Goal: Download file/media

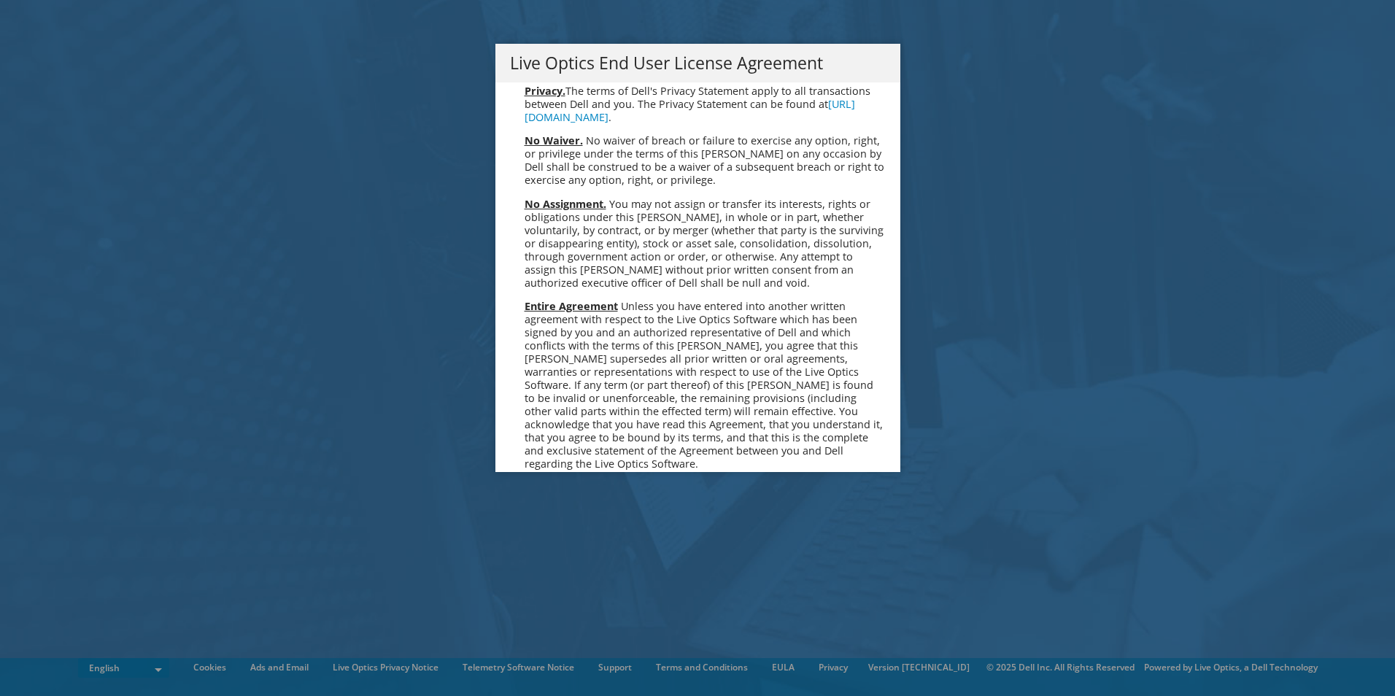
scroll to position [5518, 0]
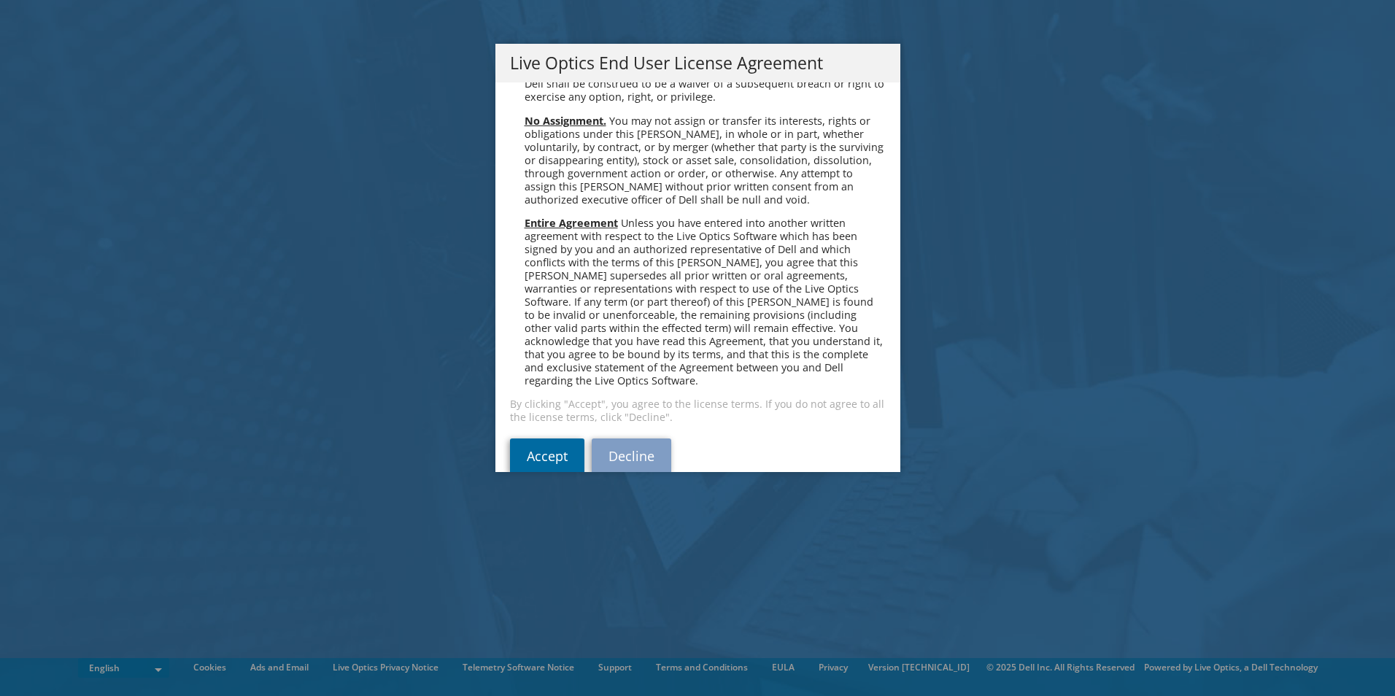
click at [559, 439] on link "Accept" at bounding box center [547, 456] width 74 height 35
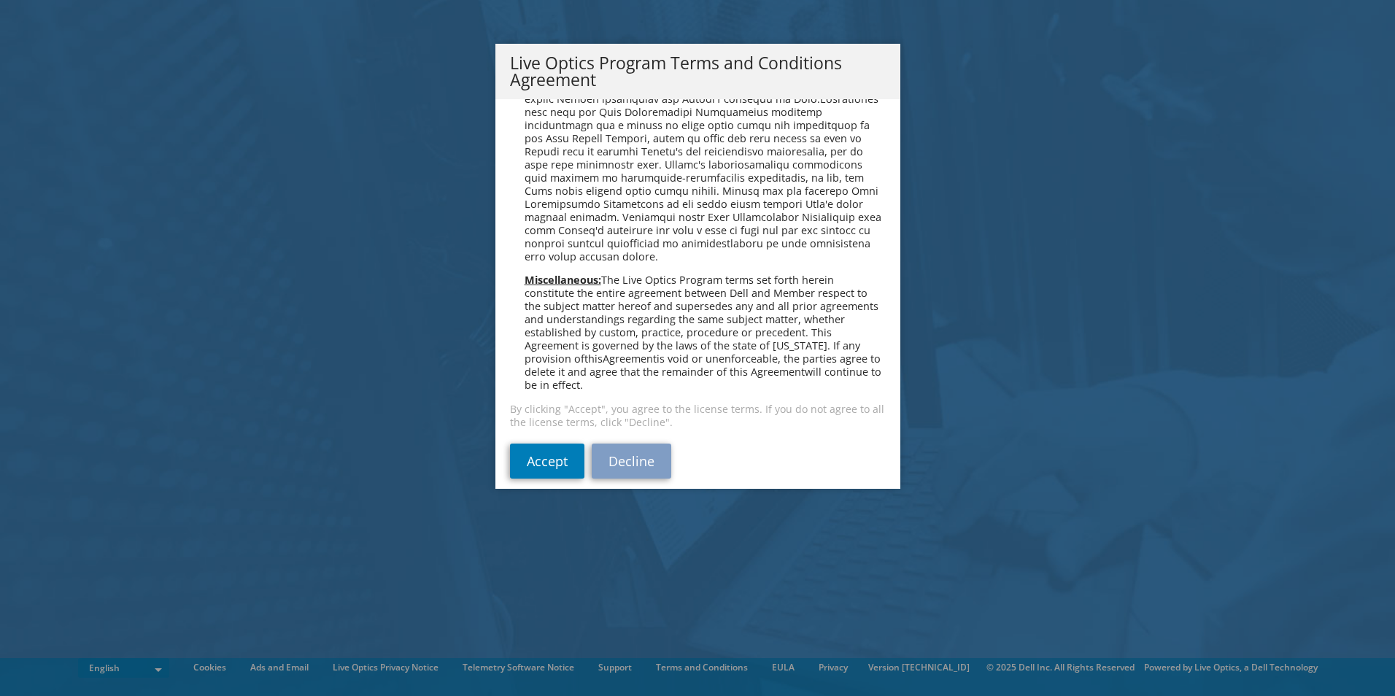
scroll to position [1045, 0]
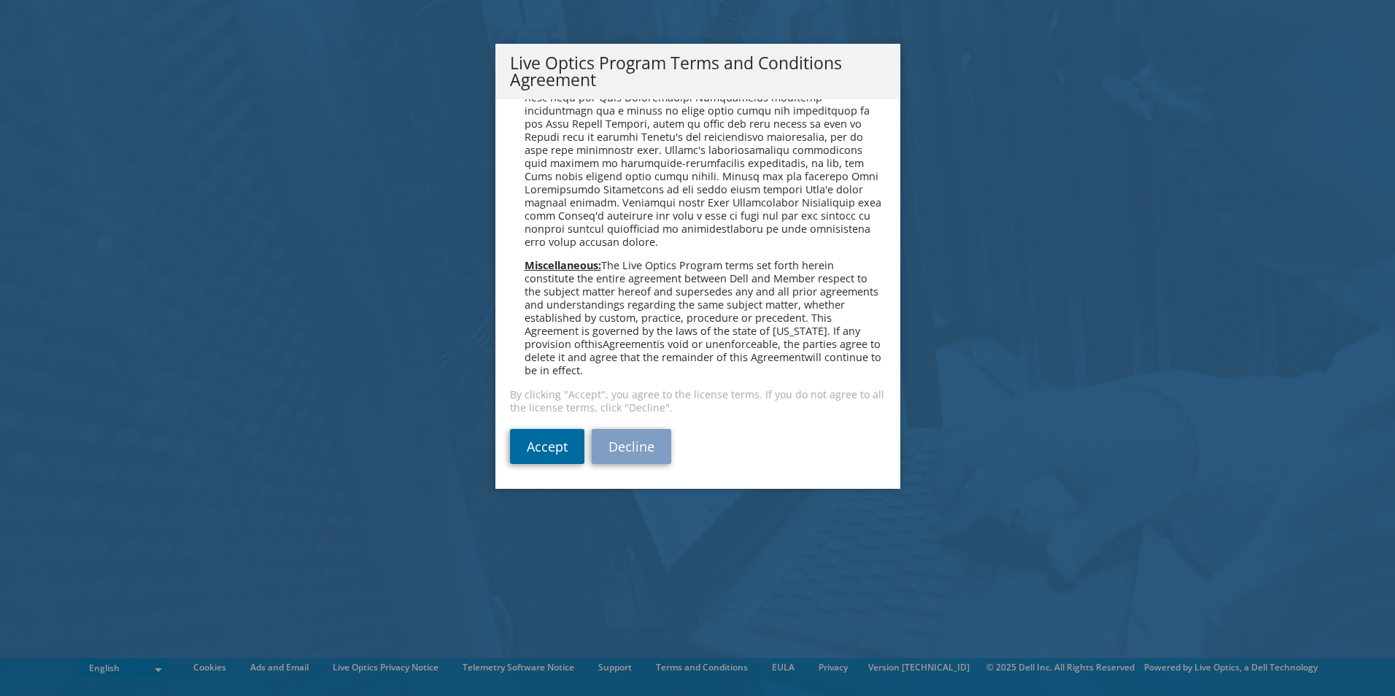
click at [527, 446] on link "Accept" at bounding box center [547, 446] width 74 height 35
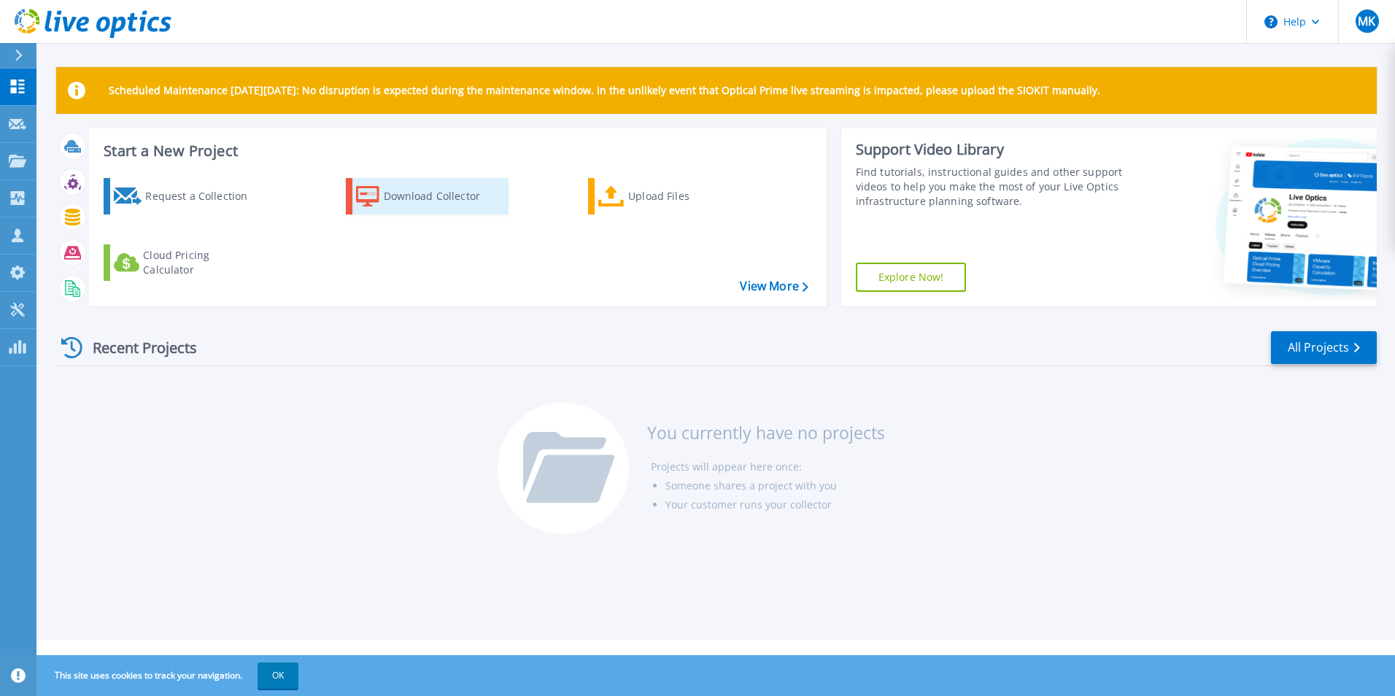
click at [414, 200] on div "Download Collector" at bounding box center [442, 196] width 117 height 29
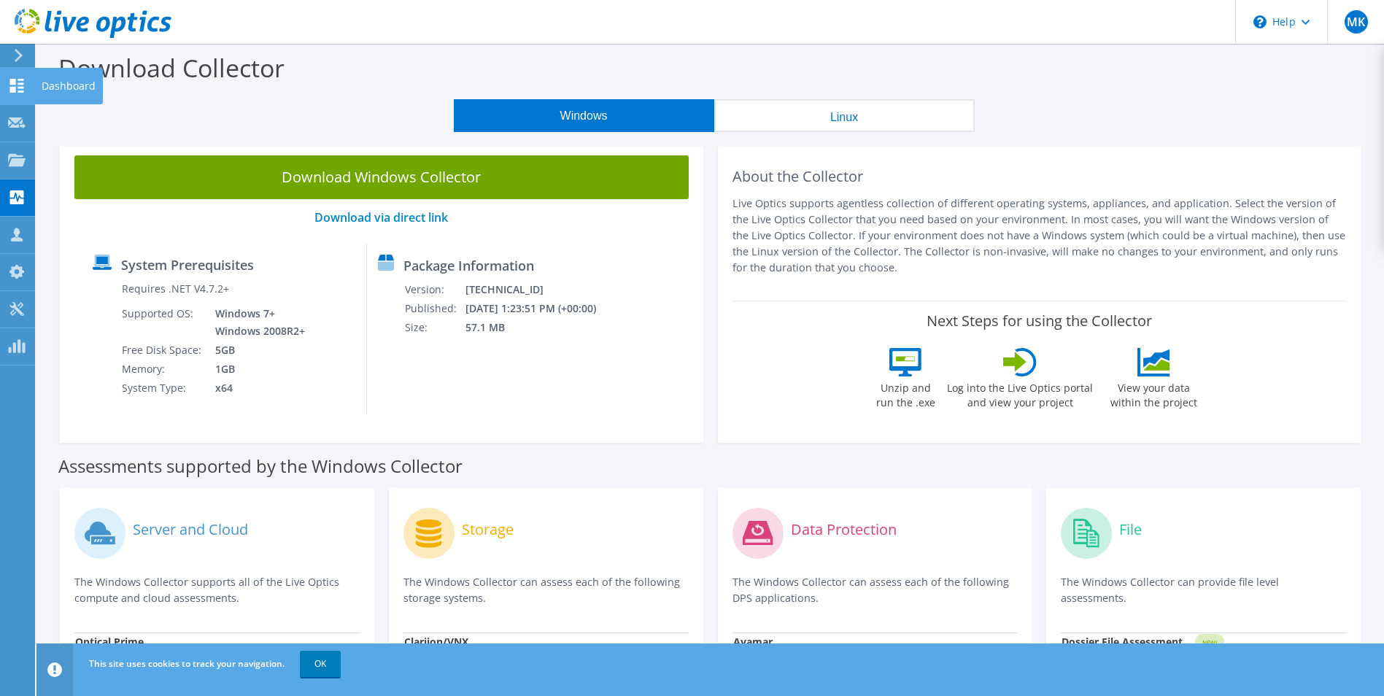
click at [16, 91] on icon at bounding box center [17, 86] width 18 height 14
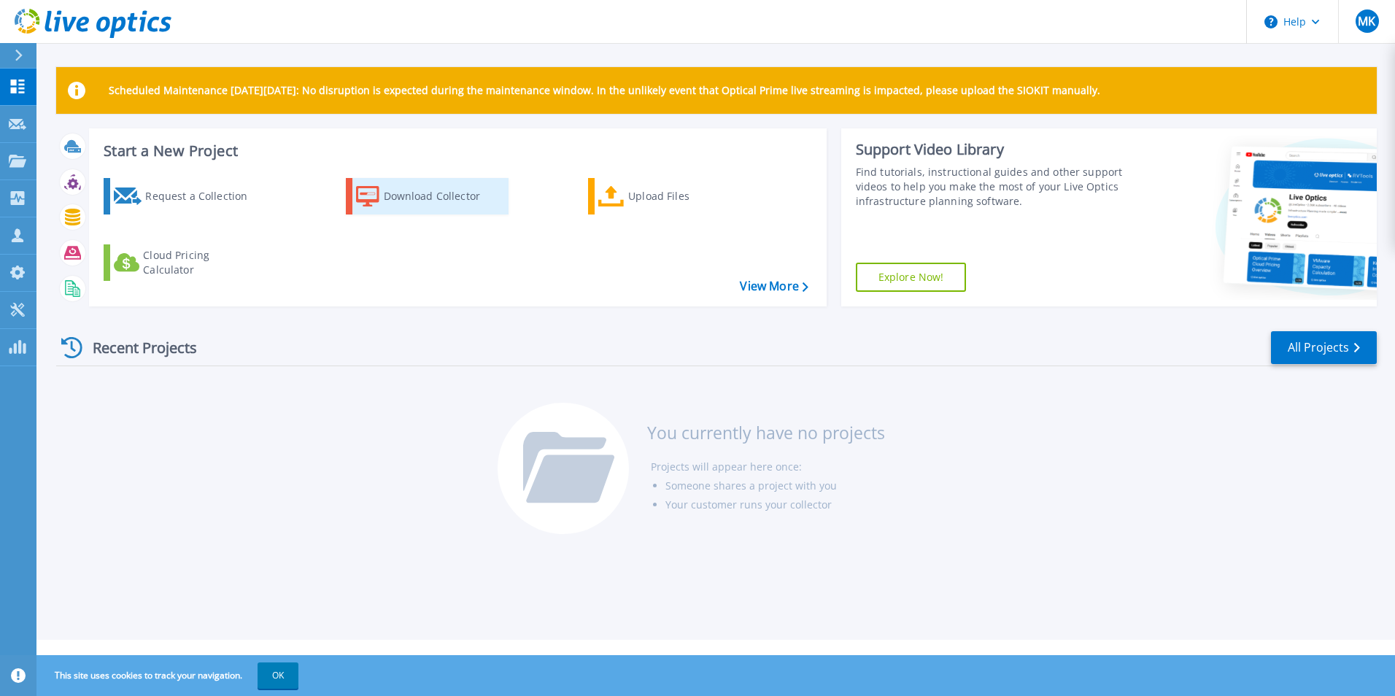
click at [417, 193] on div "Download Collector" at bounding box center [442, 196] width 117 height 29
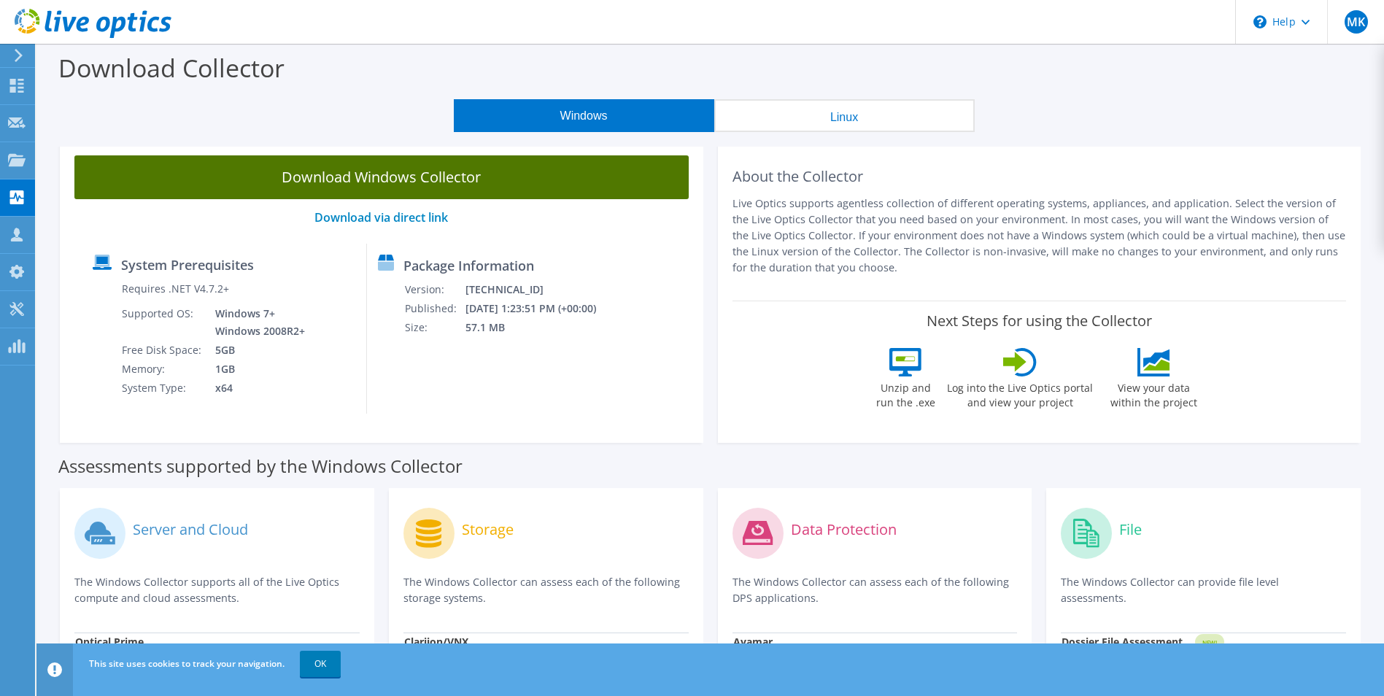
click at [420, 180] on link "Download Windows Collector" at bounding box center [381, 177] width 614 height 44
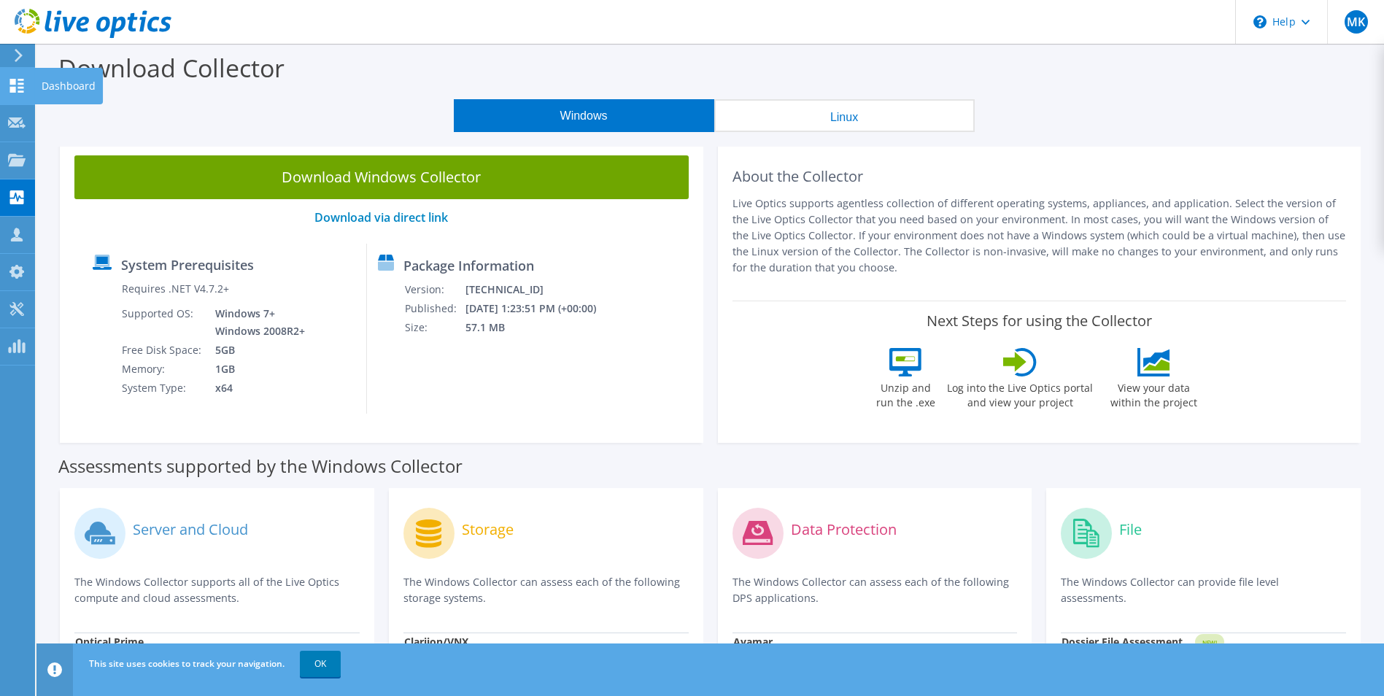
click at [16, 88] on icon at bounding box center [17, 86] width 18 height 14
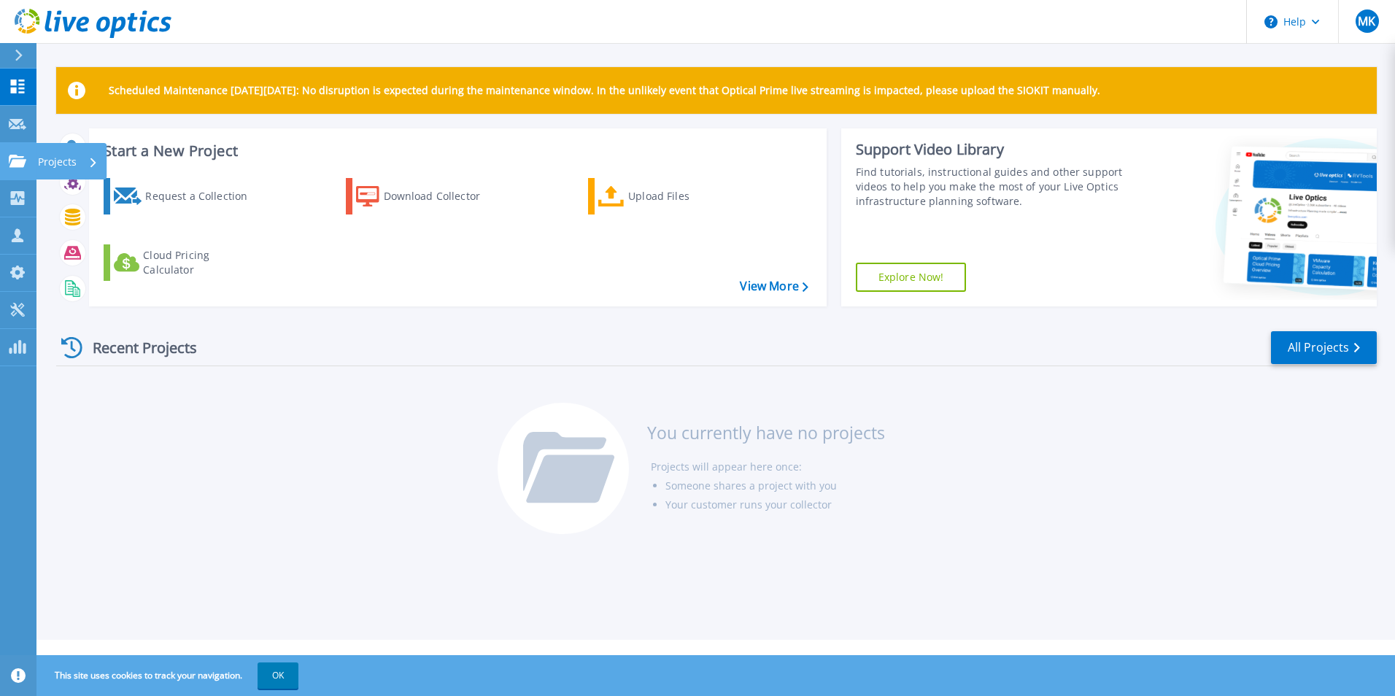
click at [49, 156] on p "Projects" at bounding box center [57, 162] width 39 height 38
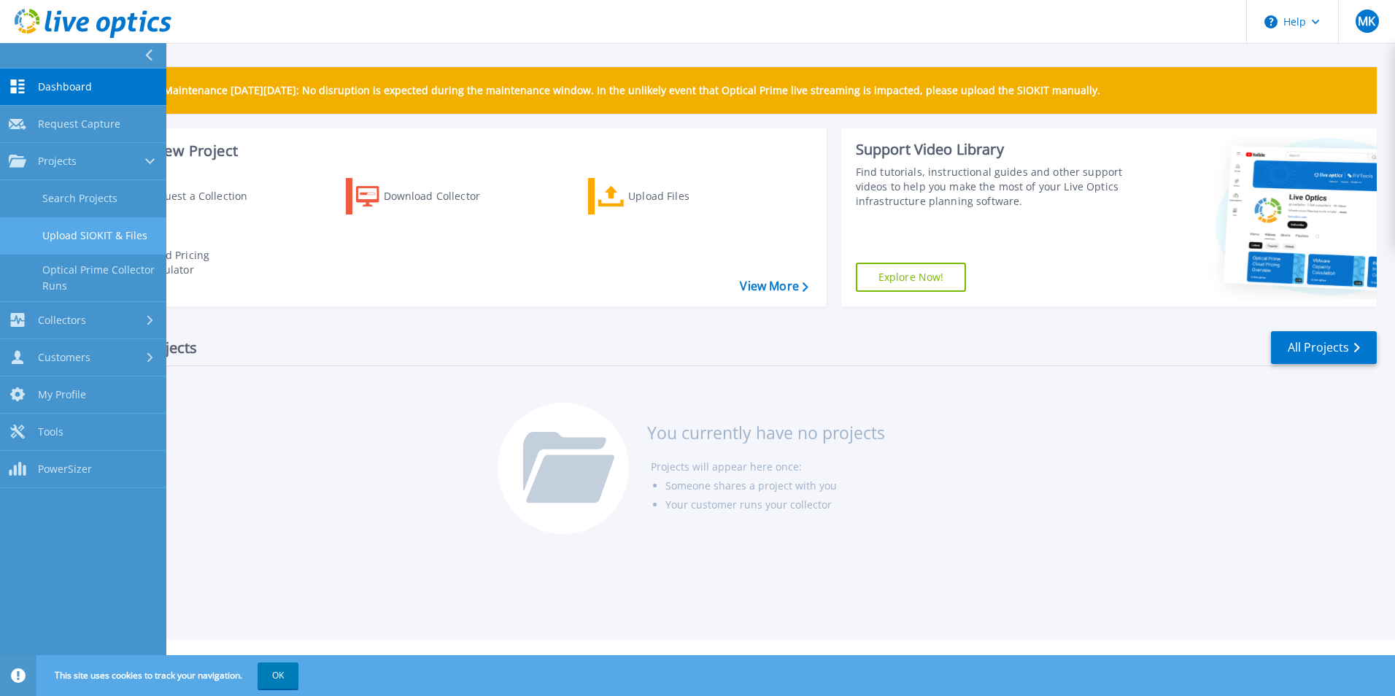
click at [126, 239] on link "Upload SIOKIT & Files" at bounding box center [83, 235] width 166 height 37
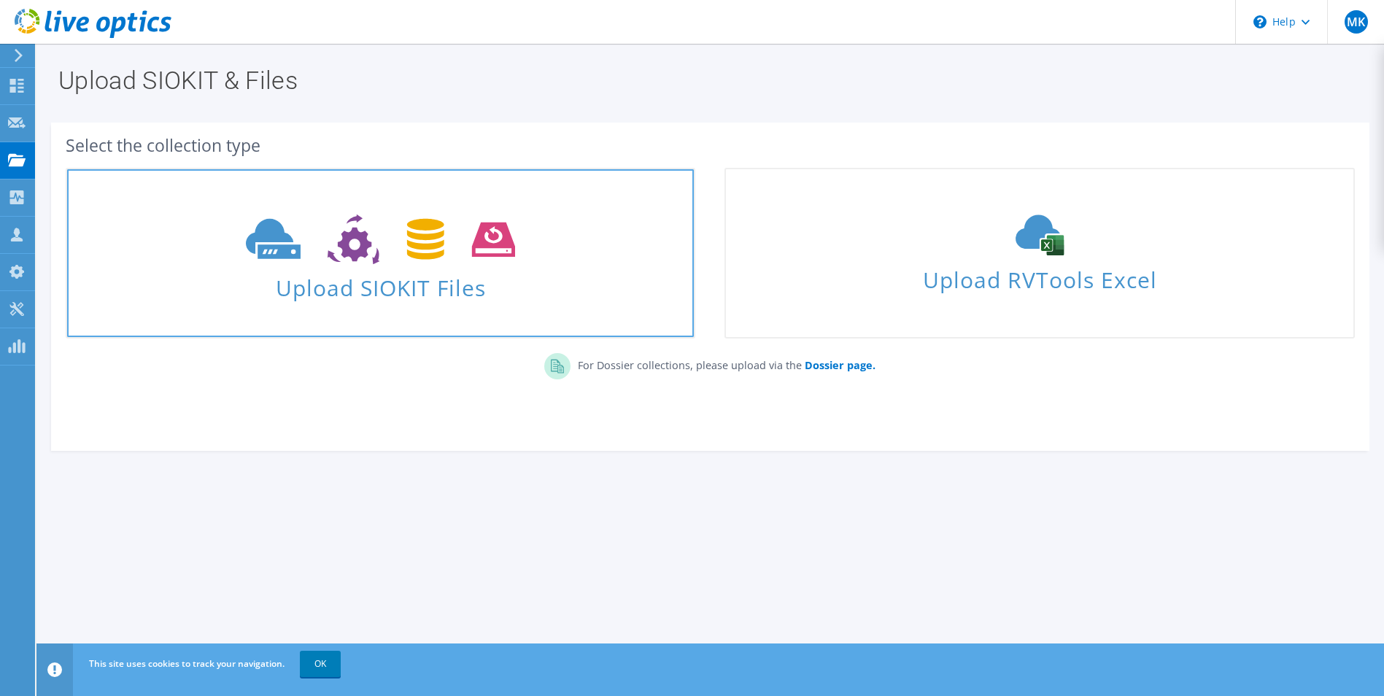
click at [417, 298] on span "Upload SIOKIT Files" at bounding box center [380, 283] width 627 height 31
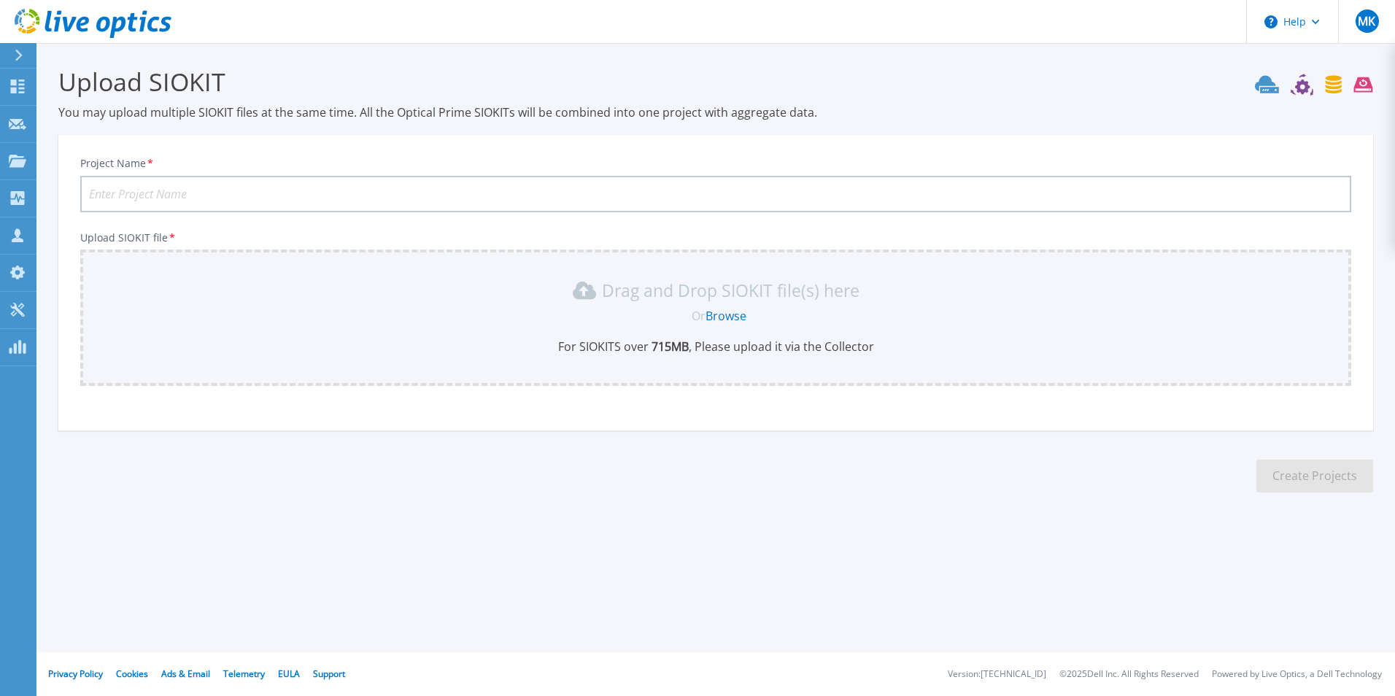
click at [726, 315] on link "Browse" at bounding box center [726, 316] width 41 height 16
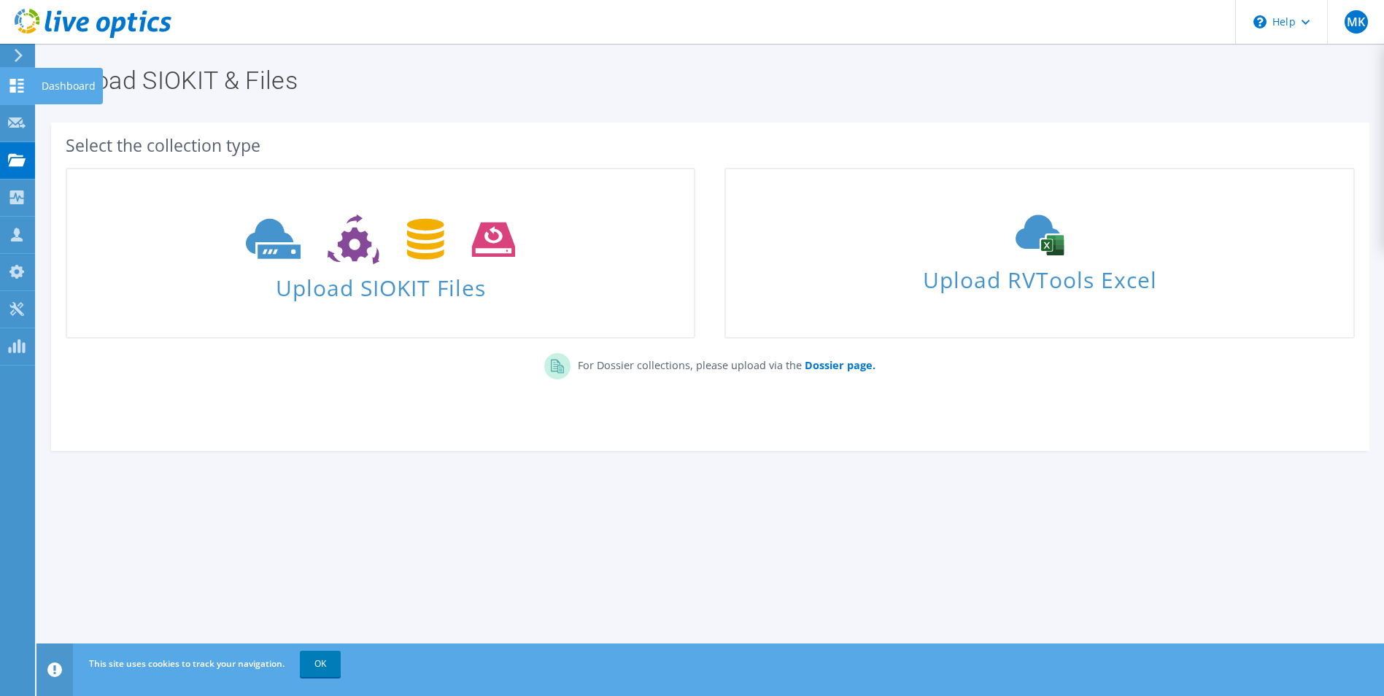
click at [23, 82] on use at bounding box center [17, 86] width 14 height 14
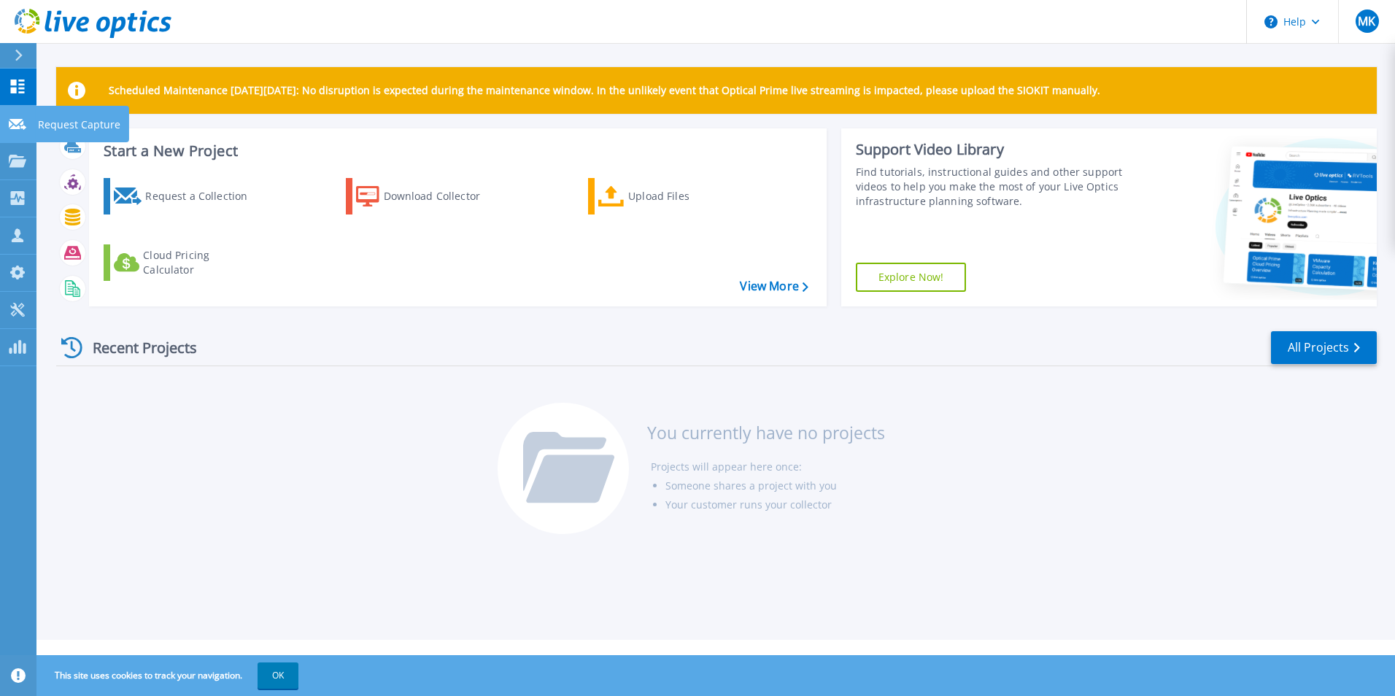
click at [16, 119] on icon at bounding box center [18, 124] width 18 height 11
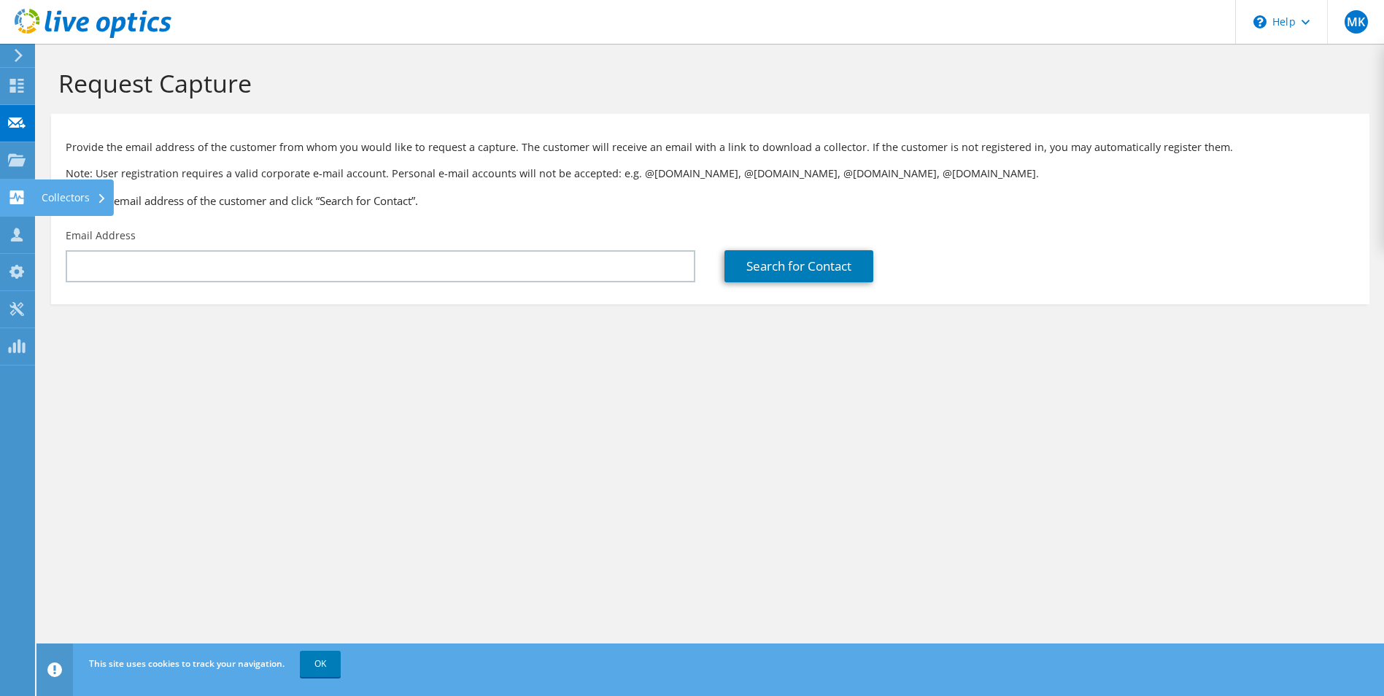
click at [22, 203] on use at bounding box center [17, 197] width 14 height 14
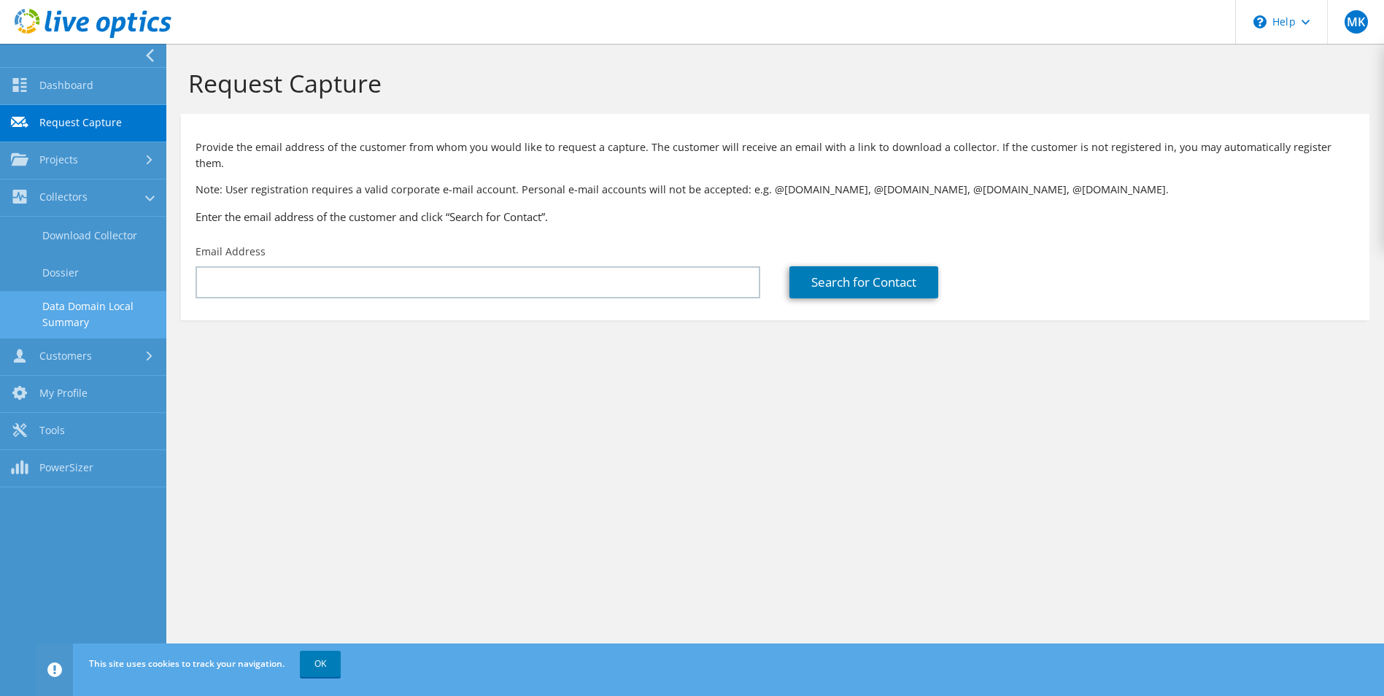
click at [50, 323] on link "Data Domain Local Summary" at bounding box center [83, 314] width 166 height 47
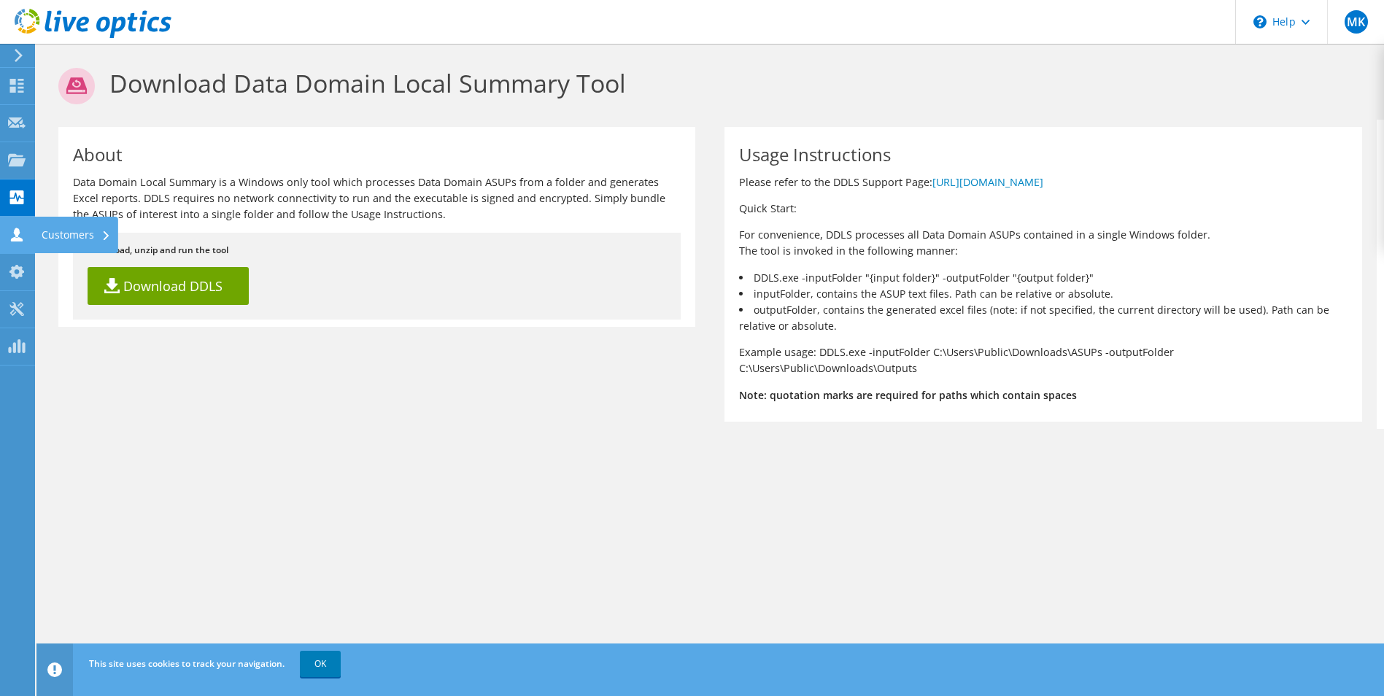
click at [15, 233] on use at bounding box center [17, 235] width 12 height 14
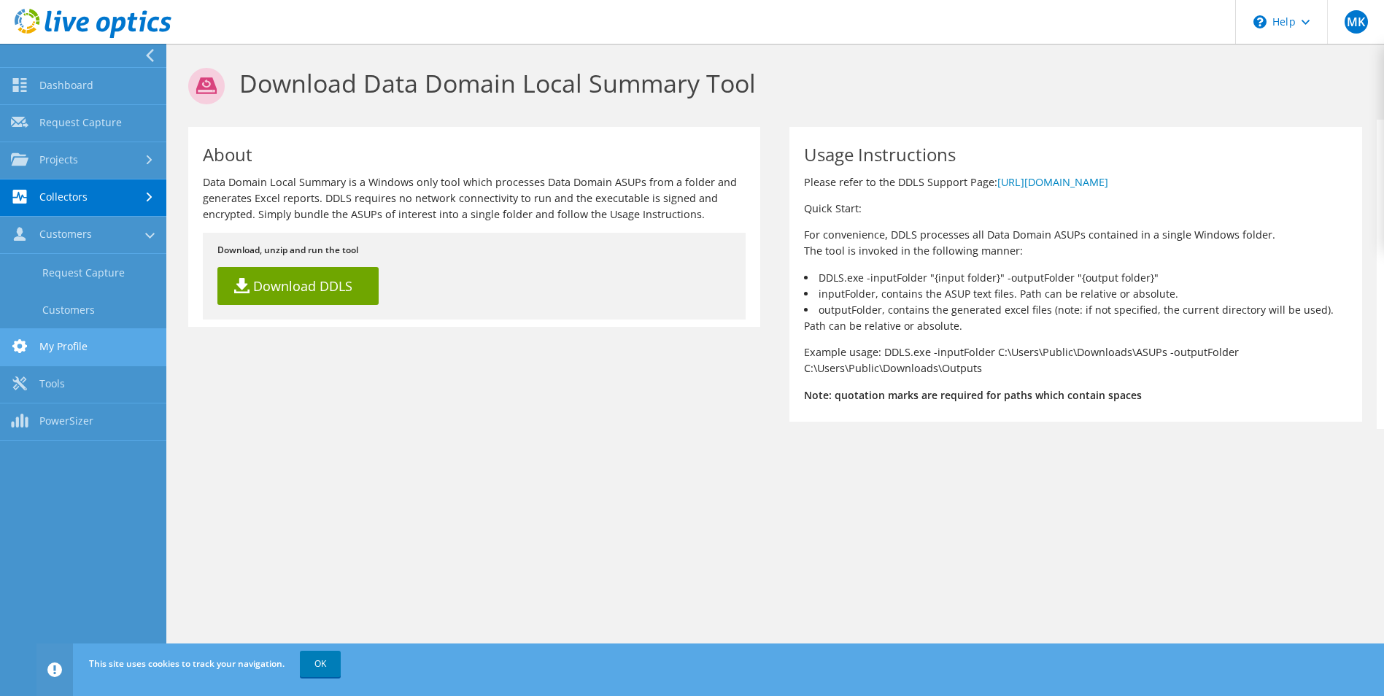
click at [33, 358] on link "My Profile" at bounding box center [83, 347] width 166 height 37
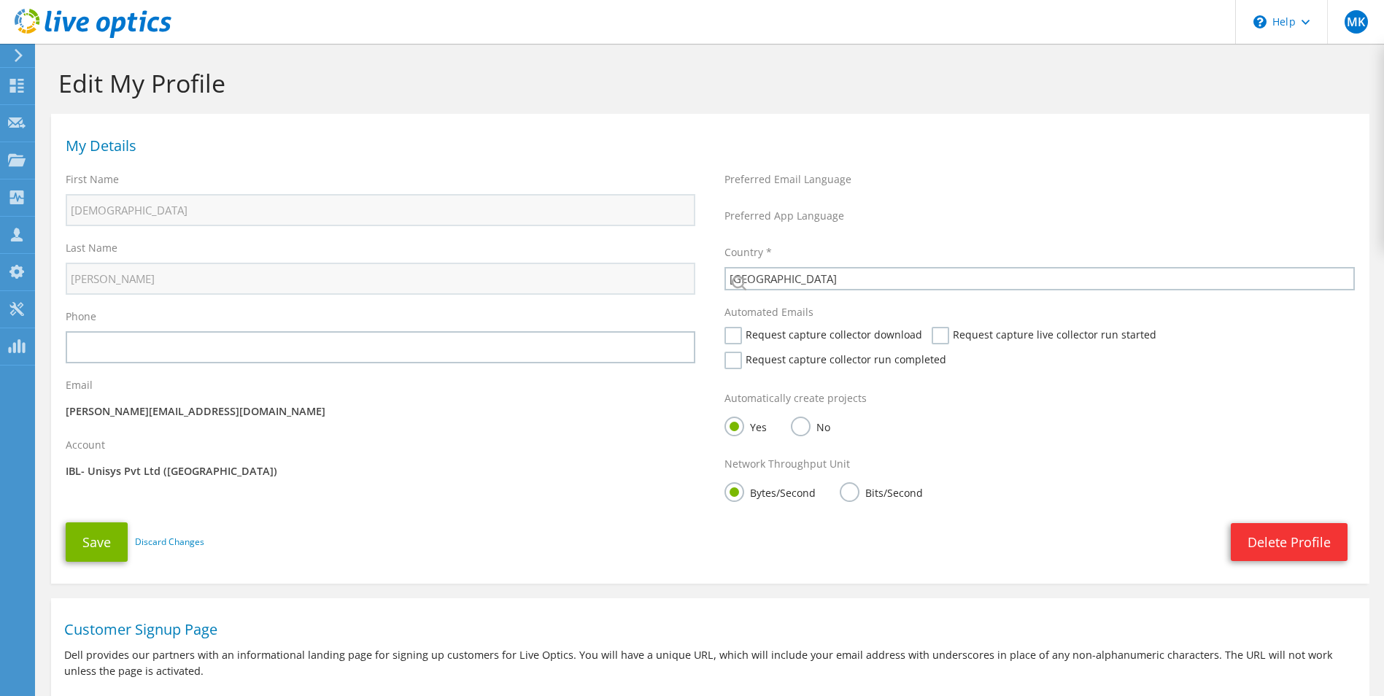
select select "172"
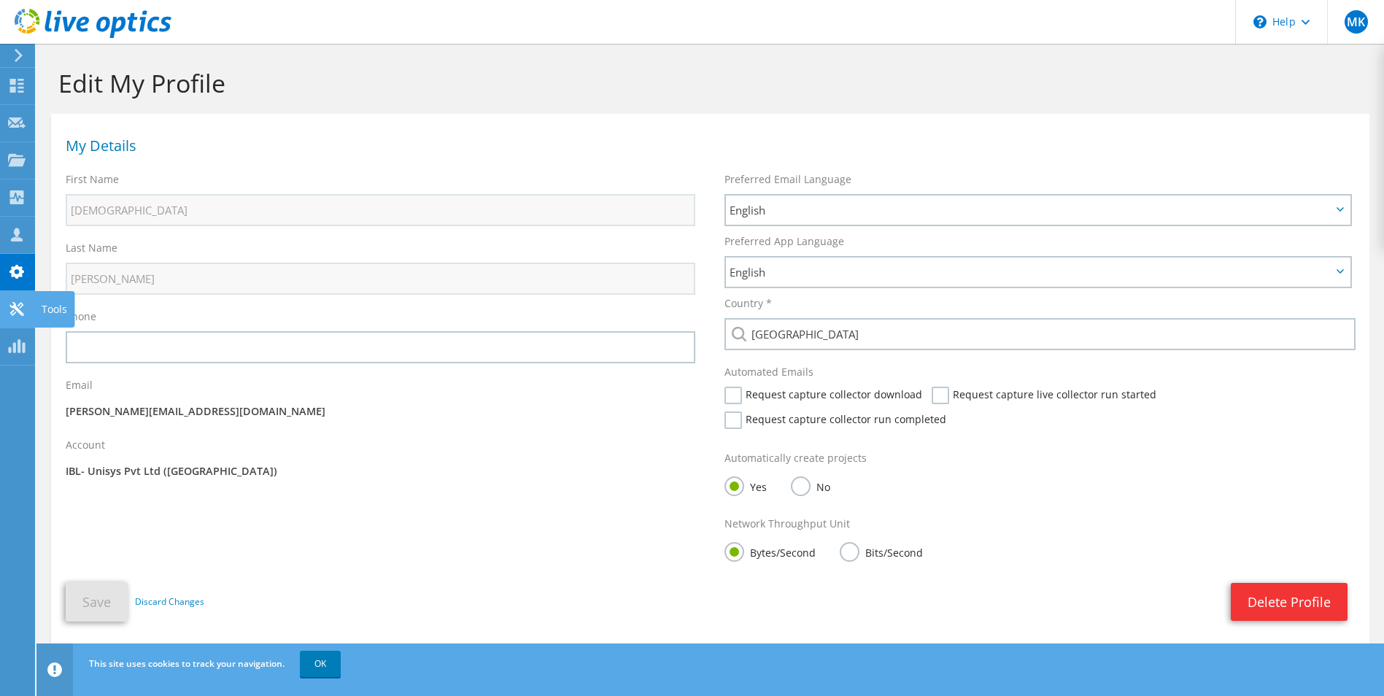
click at [12, 302] on icon at bounding box center [17, 309] width 18 height 14
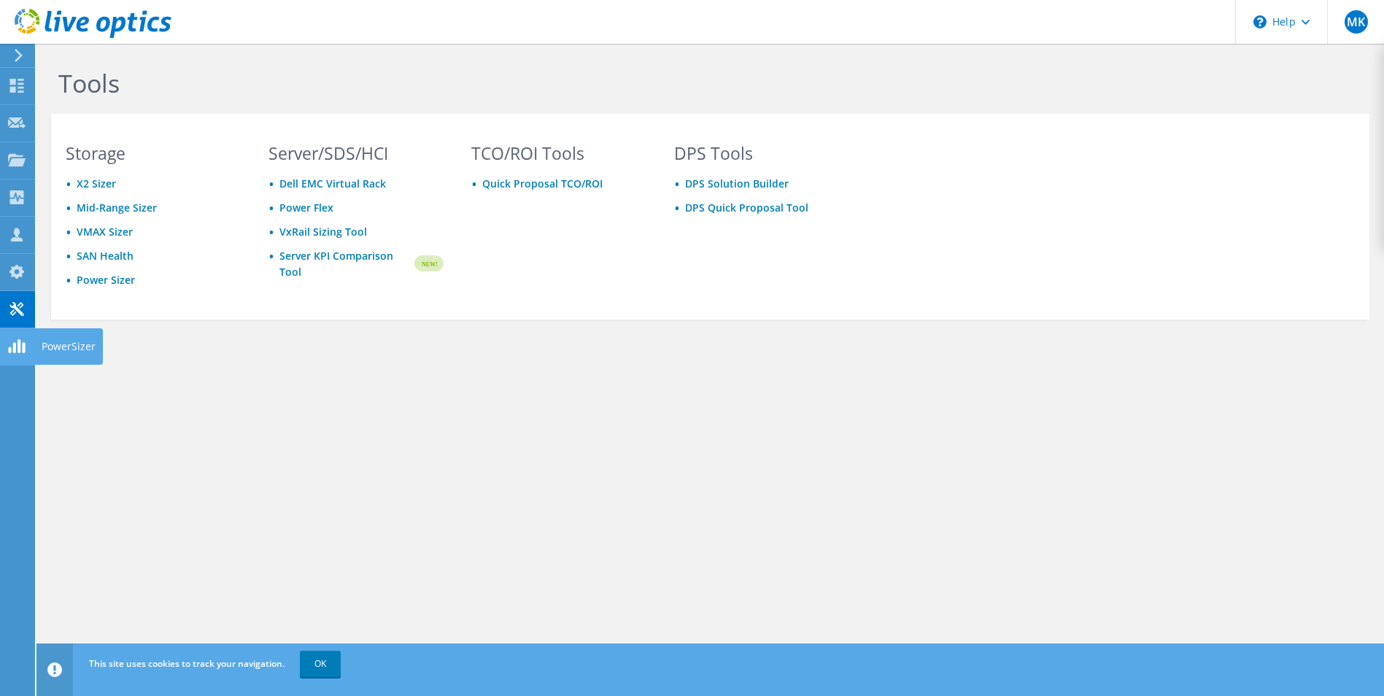
click at [22, 346] on icon at bounding box center [17, 346] width 18 height 14
